Goal: Browse casually

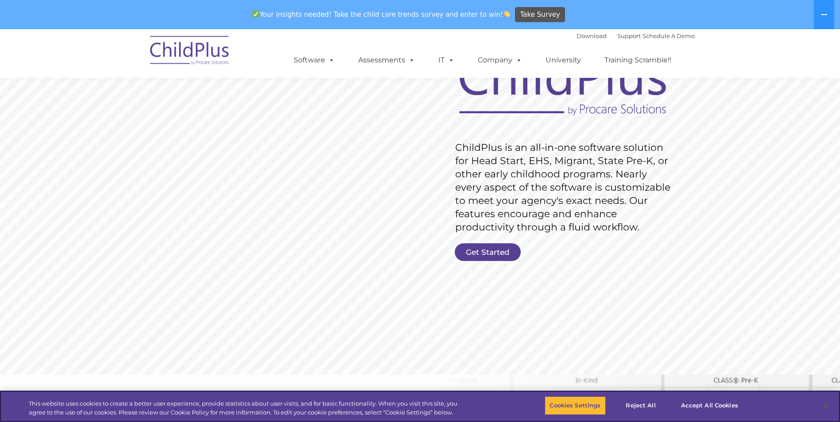
scroll to position [89, 0]
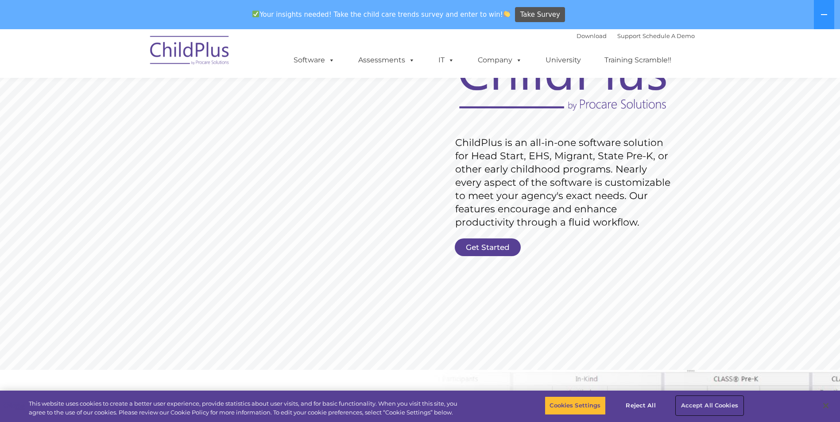
click at [710, 402] on button "Accept All Cookies" at bounding box center [709, 406] width 67 height 19
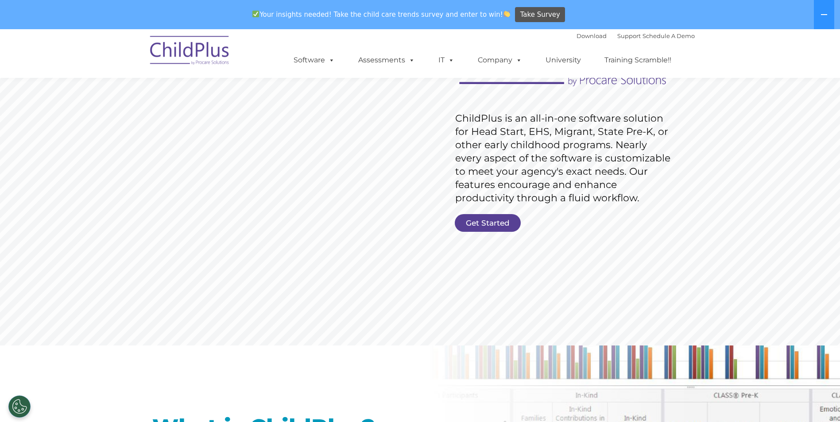
scroll to position [0, 0]
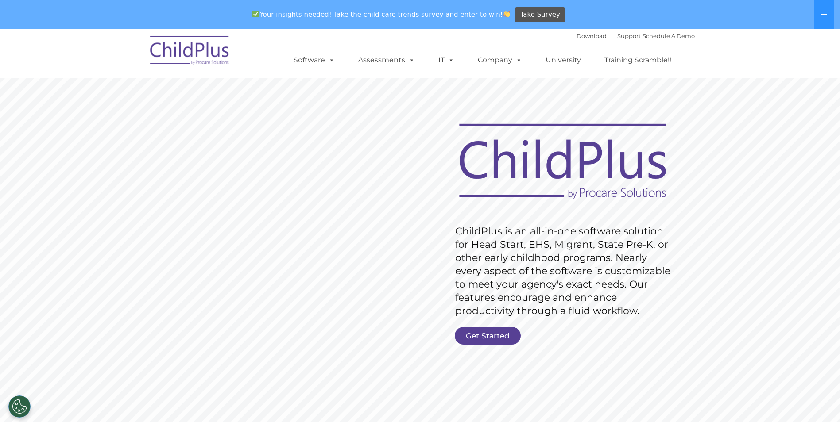
click at [186, 54] on img at bounding box center [190, 52] width 89 height 44
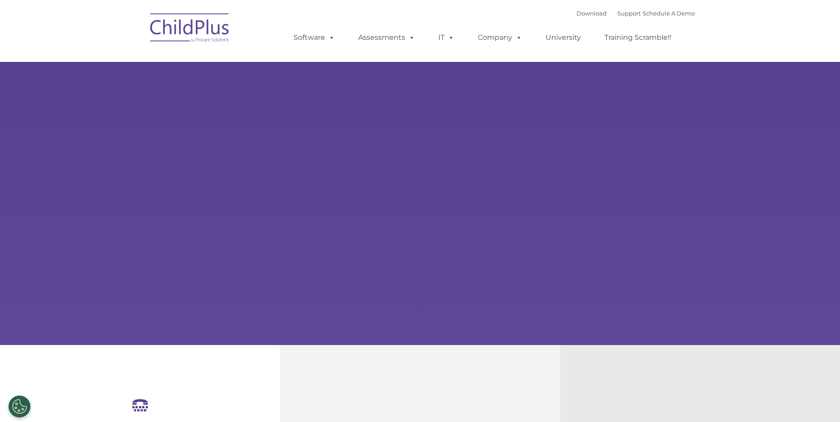
type input ""
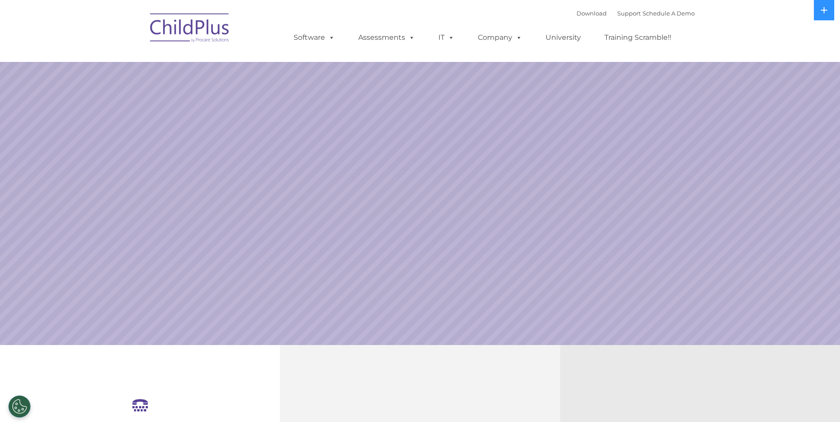
select select "MEDIUM"
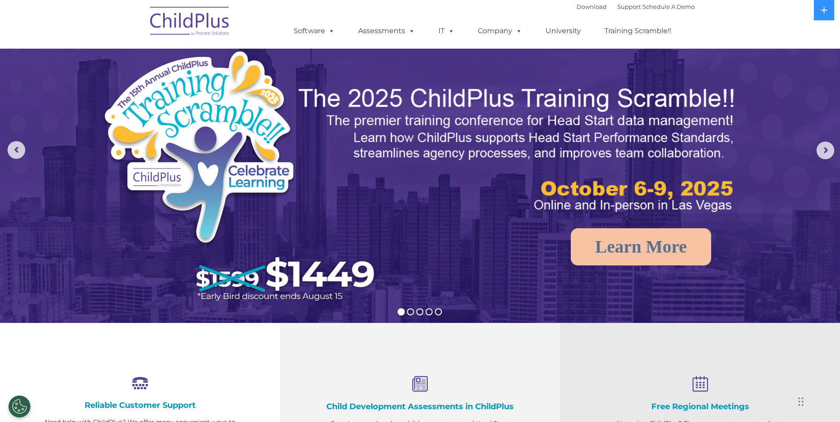
scroll to position [22, 0]
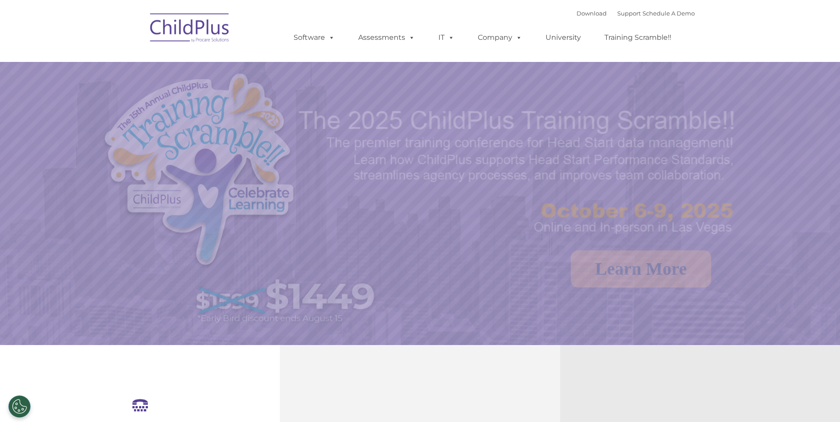
select select "MEDIUM"
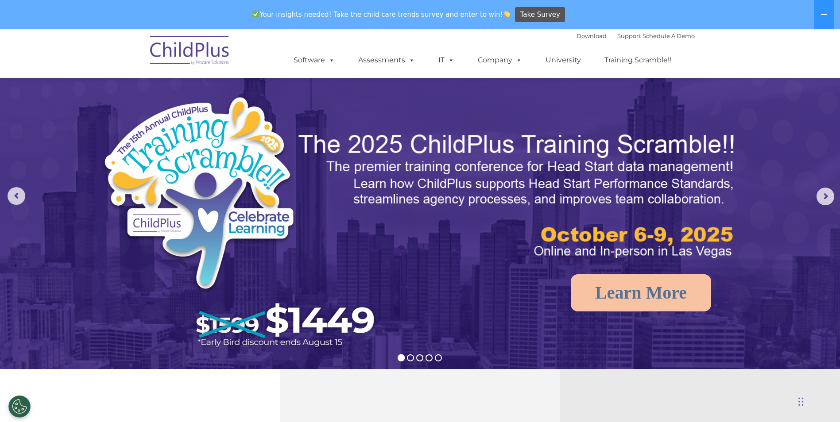
scroll to position [1, 0]
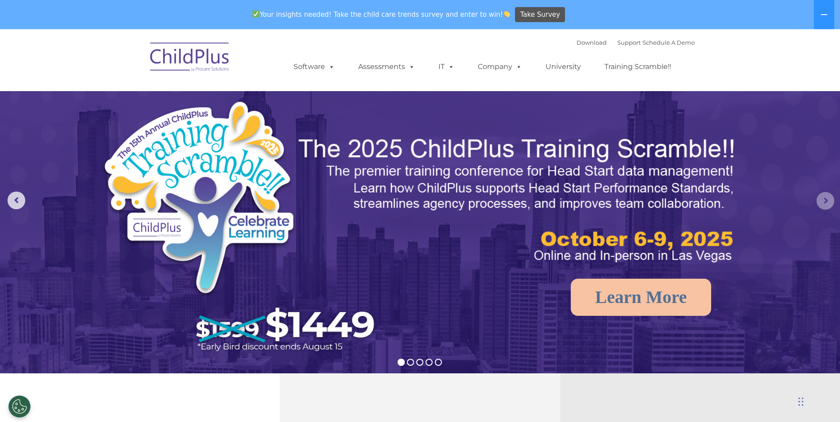
click at [828, 201] on rs-arrow at bounding box center [825, 201] width 18 height 18
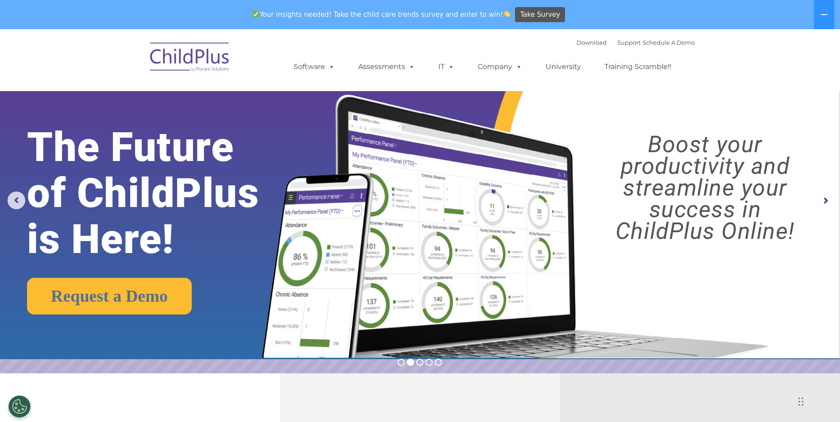
click at [827, 201] on rs-arrow at bounding box center [825, 201] width 18 height 18
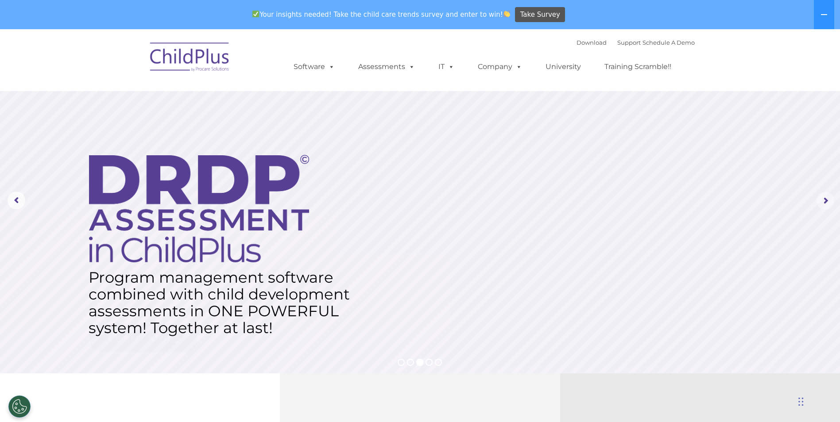
click at [827, 201] on rs-arrow at bounding box center [825, 201] width 18 height 18
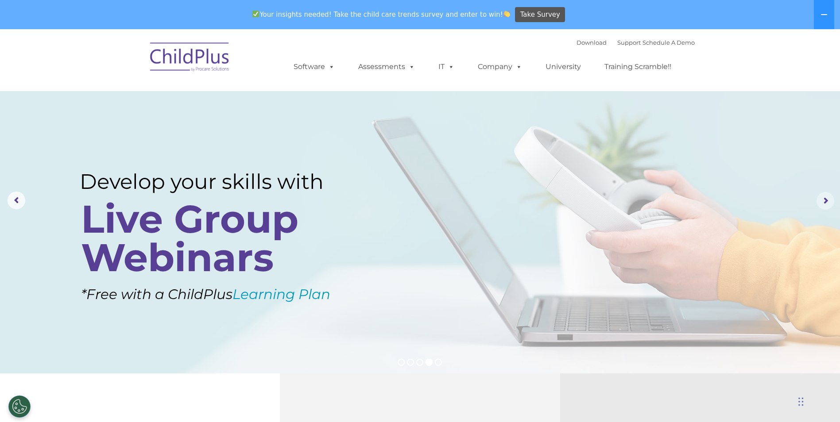
click at [827, 201] on rs-arrow at bounding box center [825, 201] width 18 height 18
click at [825, 199] on rs-arrow at bounding box center [825, 201] width 18 height 18
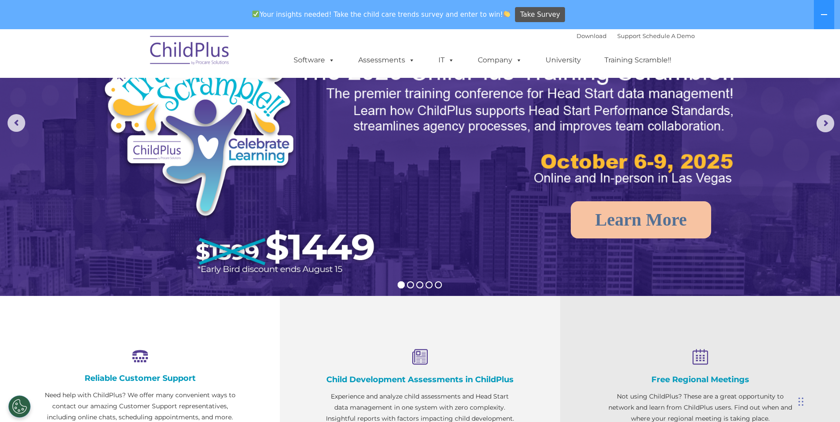
scroll to position [76, 0]
